Goal: Task Accomplishment & Management: Use online tool/utility

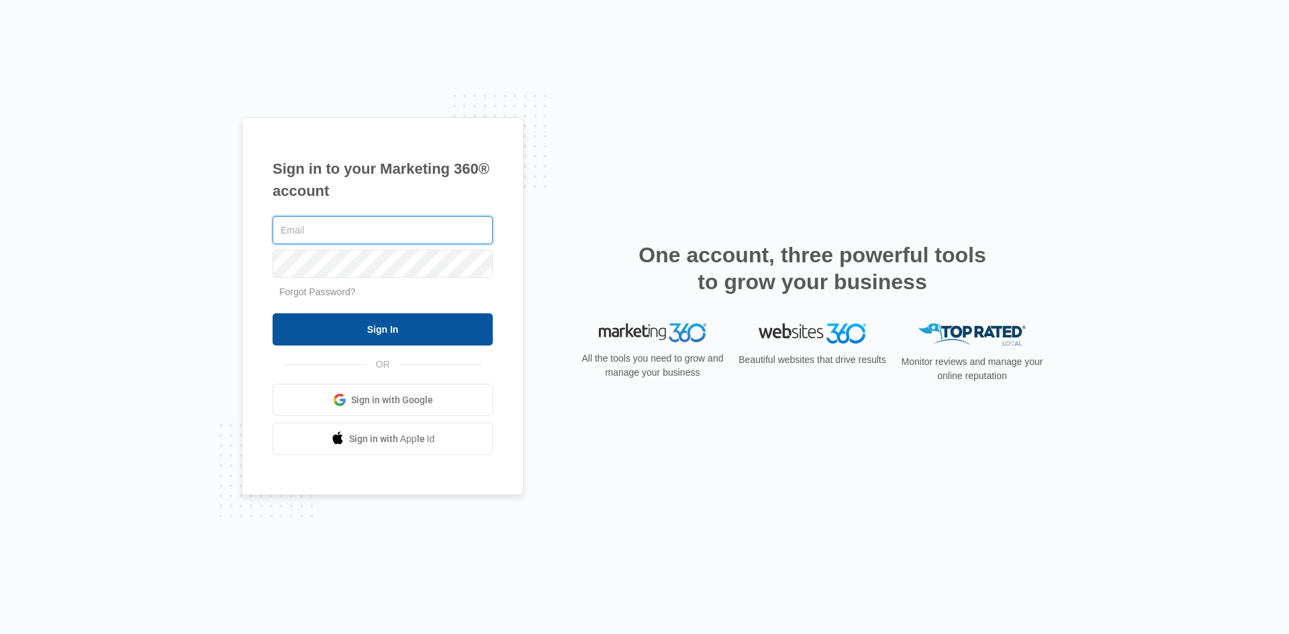
type input "[EMAIL_ADDRESS][PERSON_NAME][DOMAIN_NAME]"
click at [389, 332] on input "Sign In" at bounding box center [382, 329] width 220 height 32
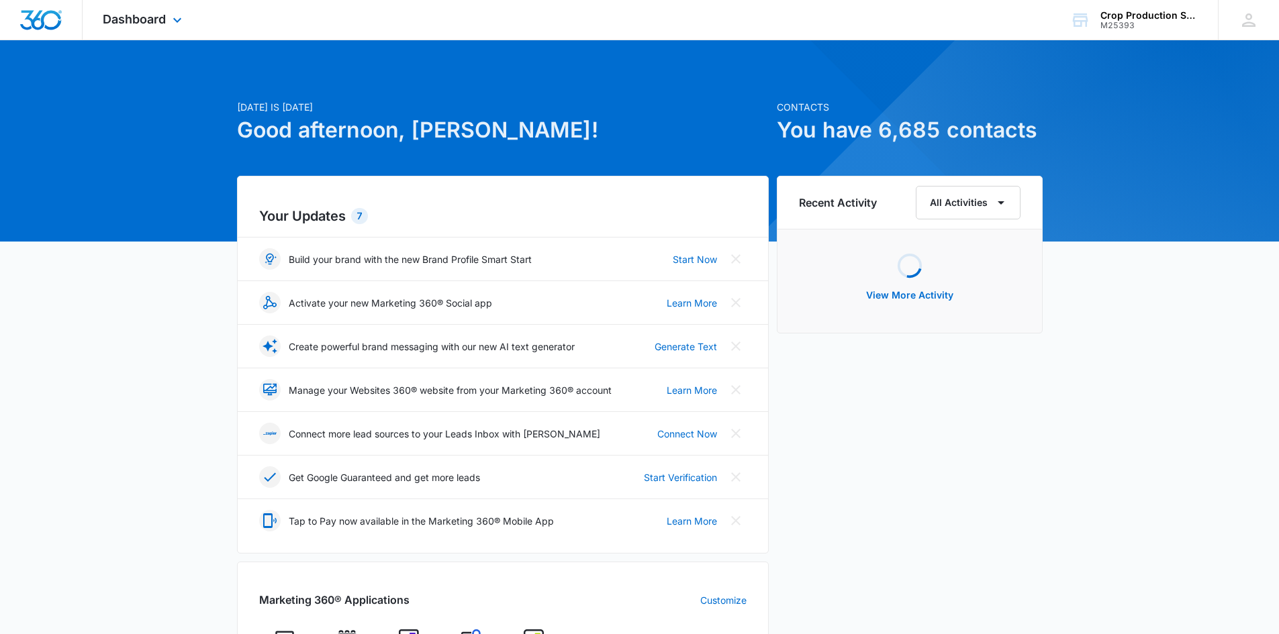
click at [191, 26] on div "Dashboard Apps Forms CRM Email Content Intelligence Files Brand Settings" at bounding box center [144, 20] width 123 height 40
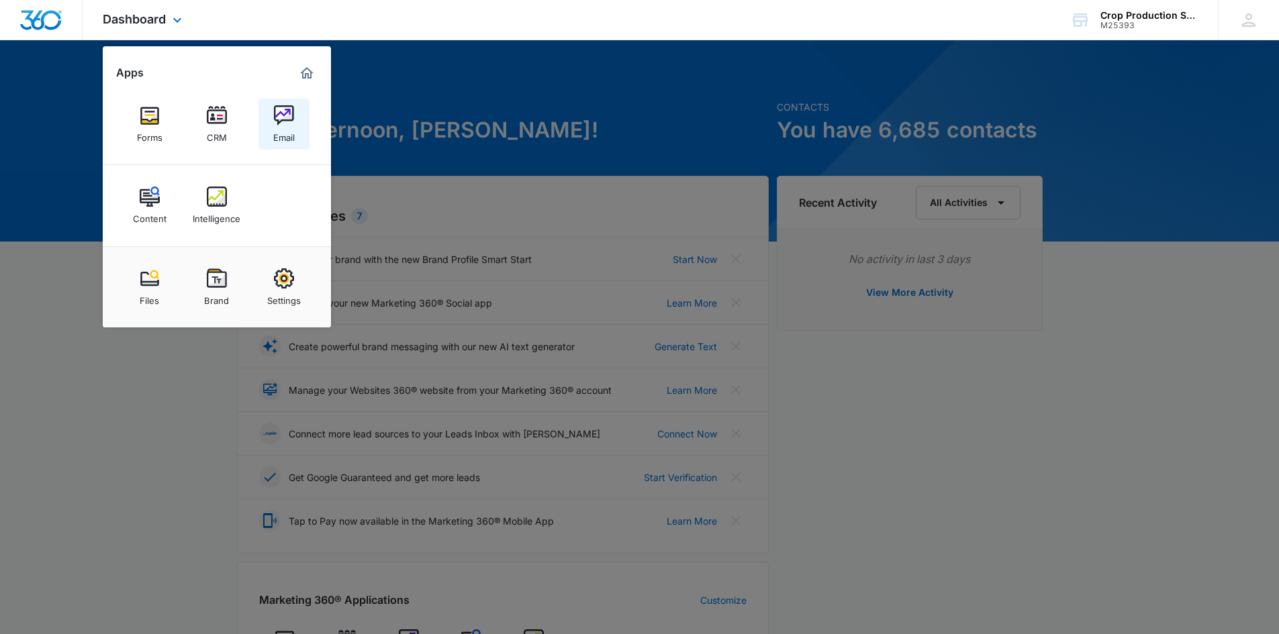
click at [283, 117] on img at bounding box center [284, 115] width 20 height 20
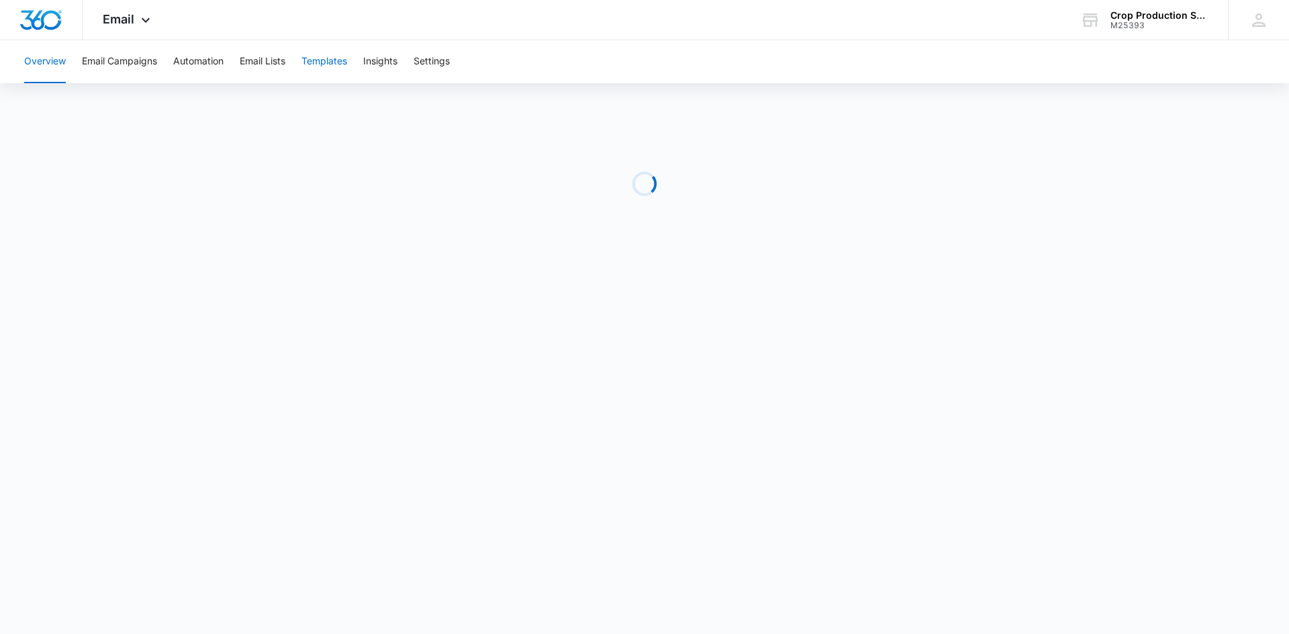
click at [308, 62] on button "Templates" at bounding box center [324, 61] width 46 height 43
